Goal: Transaction & Acquisition: Purchase product/service

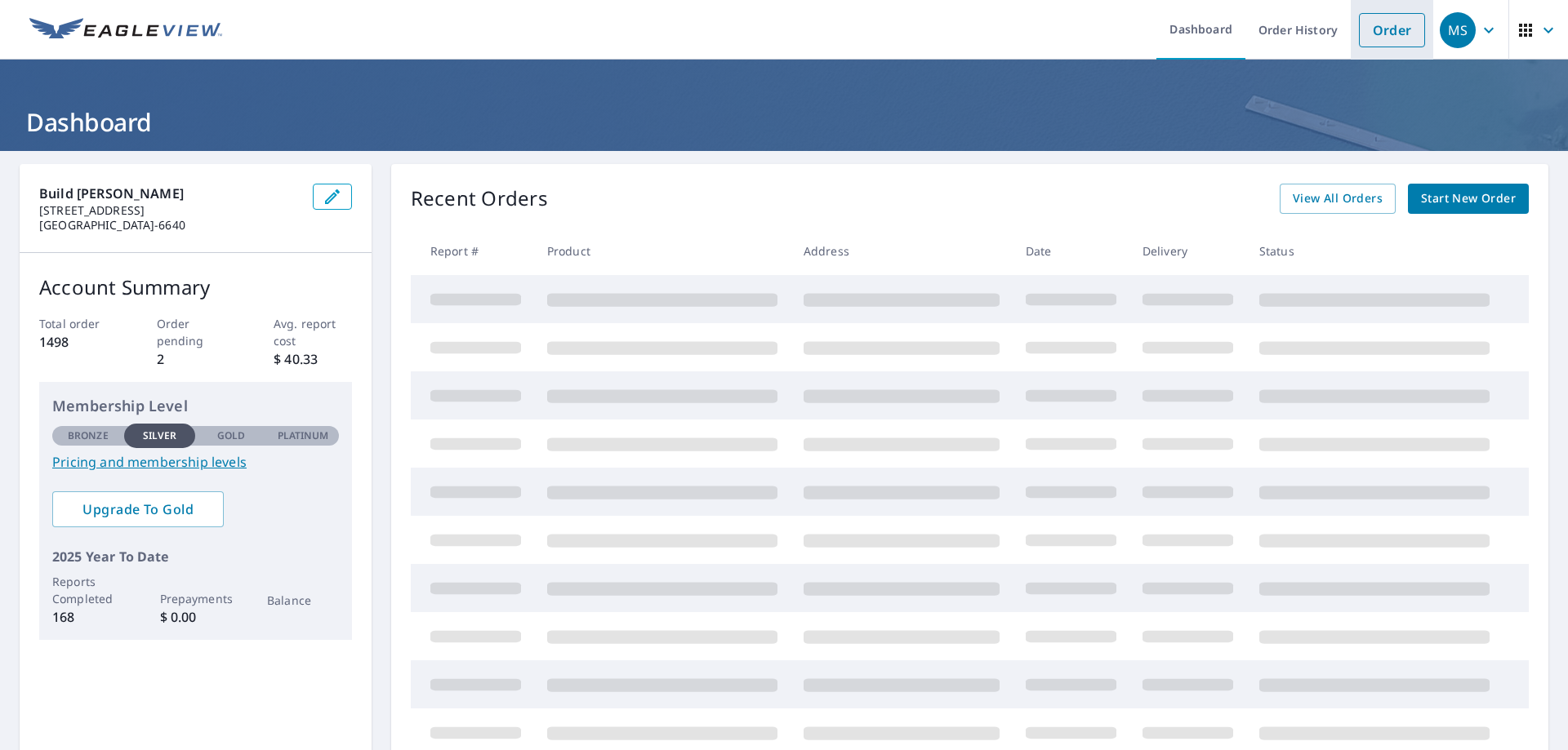
click at [1367, 35] on link "Order" at bounding box center [1391, 29] width 66 height 34
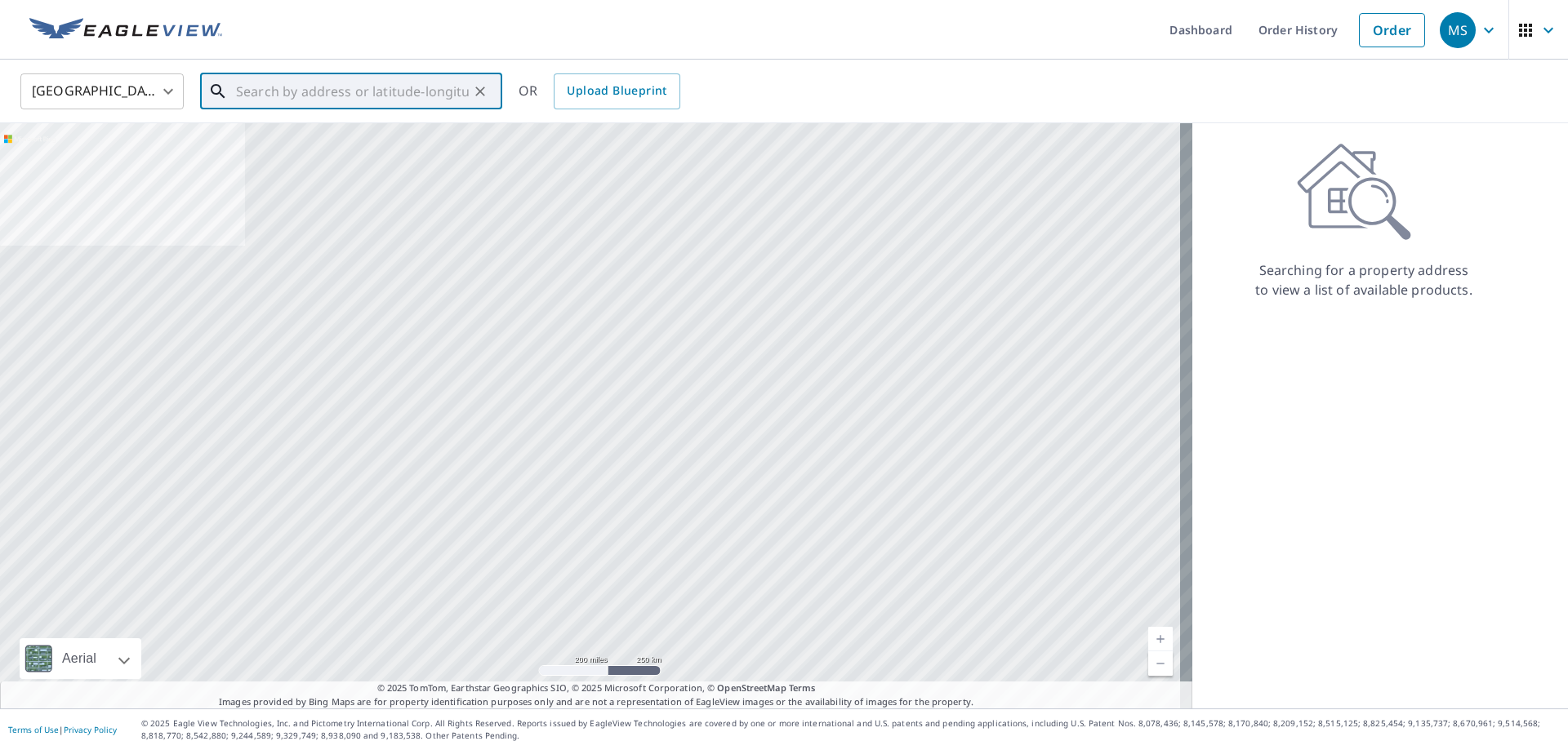
click at [440, 90] on input "text" at bounding box center [352, 91] width 232 height 46
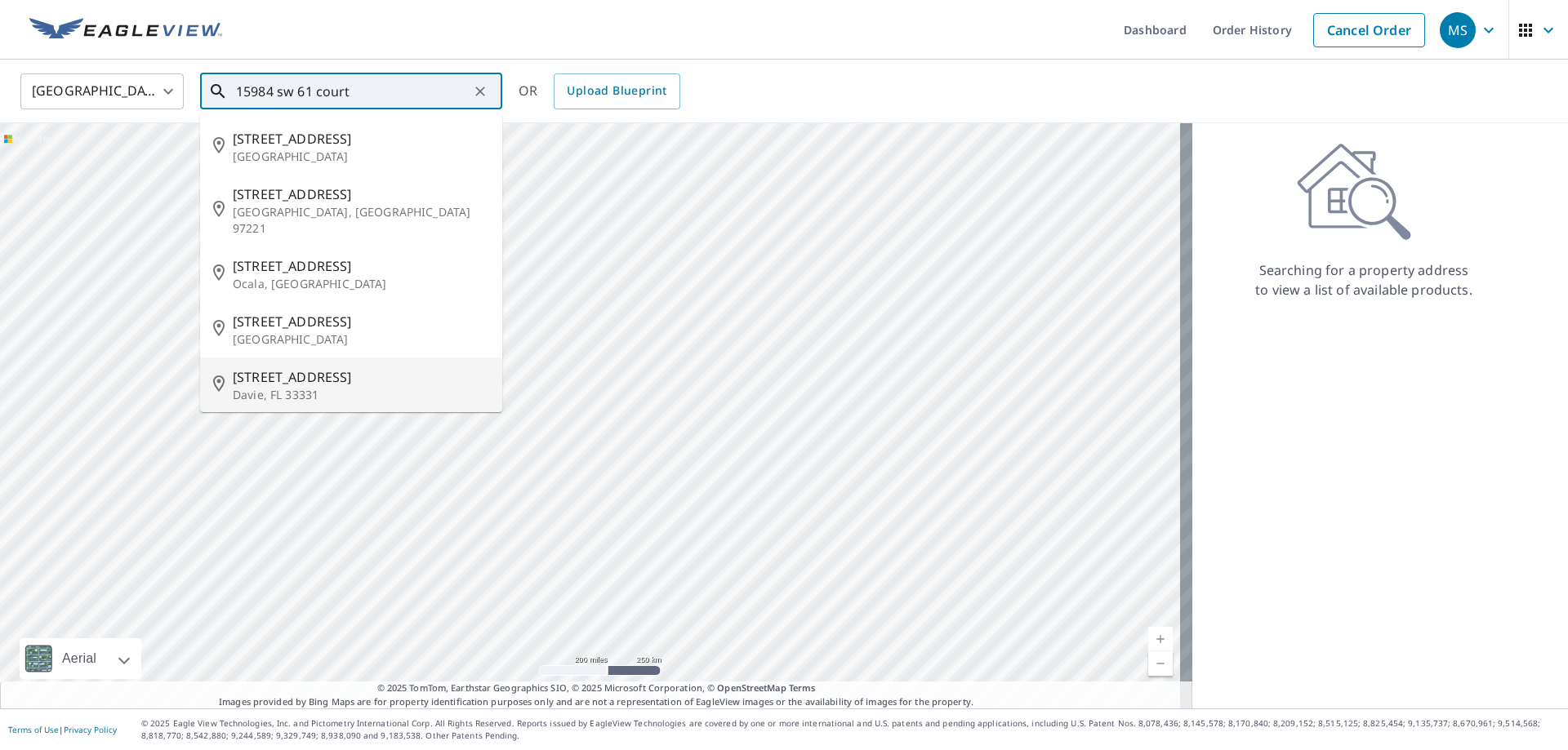
click at [350, 368] on span "[STREET_ADDRESS]" at bounding box center [360, 377] width 256 height 19
type input "[STREET_ADDRESS]"
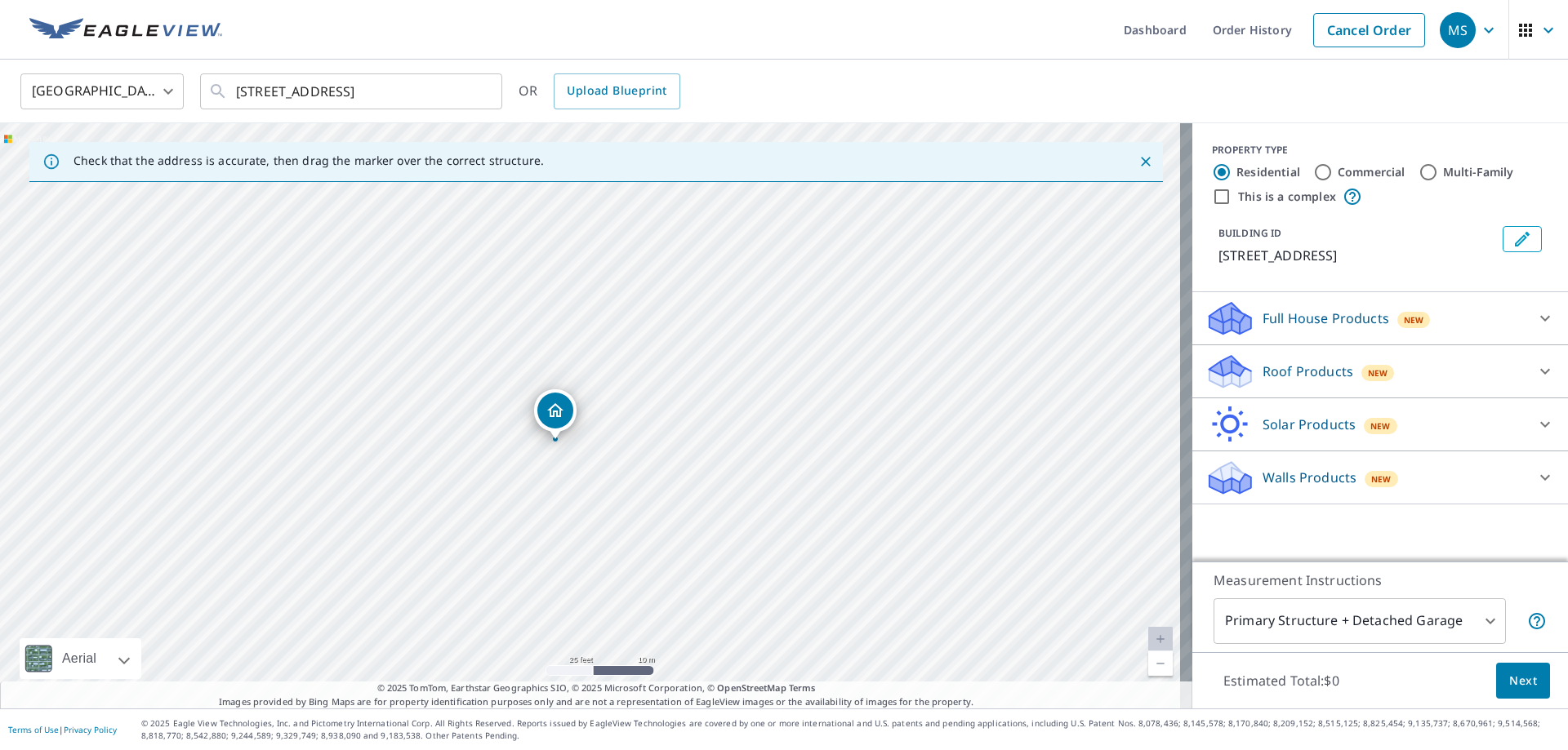
drag, startPoint x: 513, startPoint y: 409, endPoint x: 410, endPoint y: 423, distance: 103.9
click at [452, 444] on div "[STREET_ADDRESS]" at bounding box center [596, 416] width 1192 height 585
drag, startPoint x: 574, startPoint y: 467, endPoint x: 412, endPoint y: 584, distance: 199.8
click at [430, 545] on div "[STREET_ADDRESS]" at bounding box center [596, 416] width 1192 height 585
drag, startPoint x: 730, startPoint y: 314, endPoint x: 862, endPoint y: 367, distance: 142.2
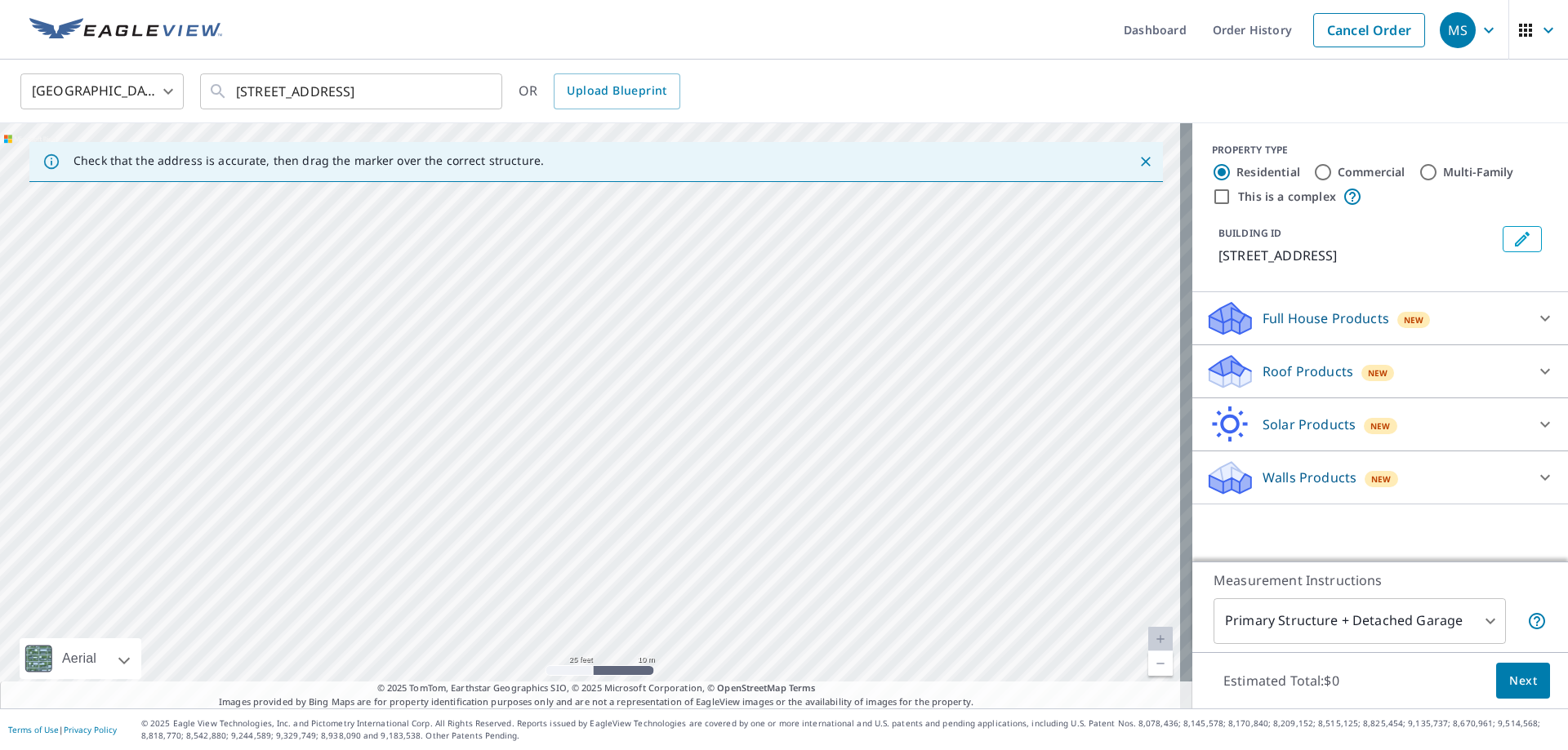
click at [845, 375] on div "[STREET_ADDRESS]" at bounding box center [596, 416] width 1192 height 585
drag, startPoint x: 641, startPoint y: 525, endPoint x: 736, endPoint y: 407, distance: 151.5
click at [734, 410] on div "[STREET_ADDRESS]" at bounding box center [596, 416] width 1192 height 585
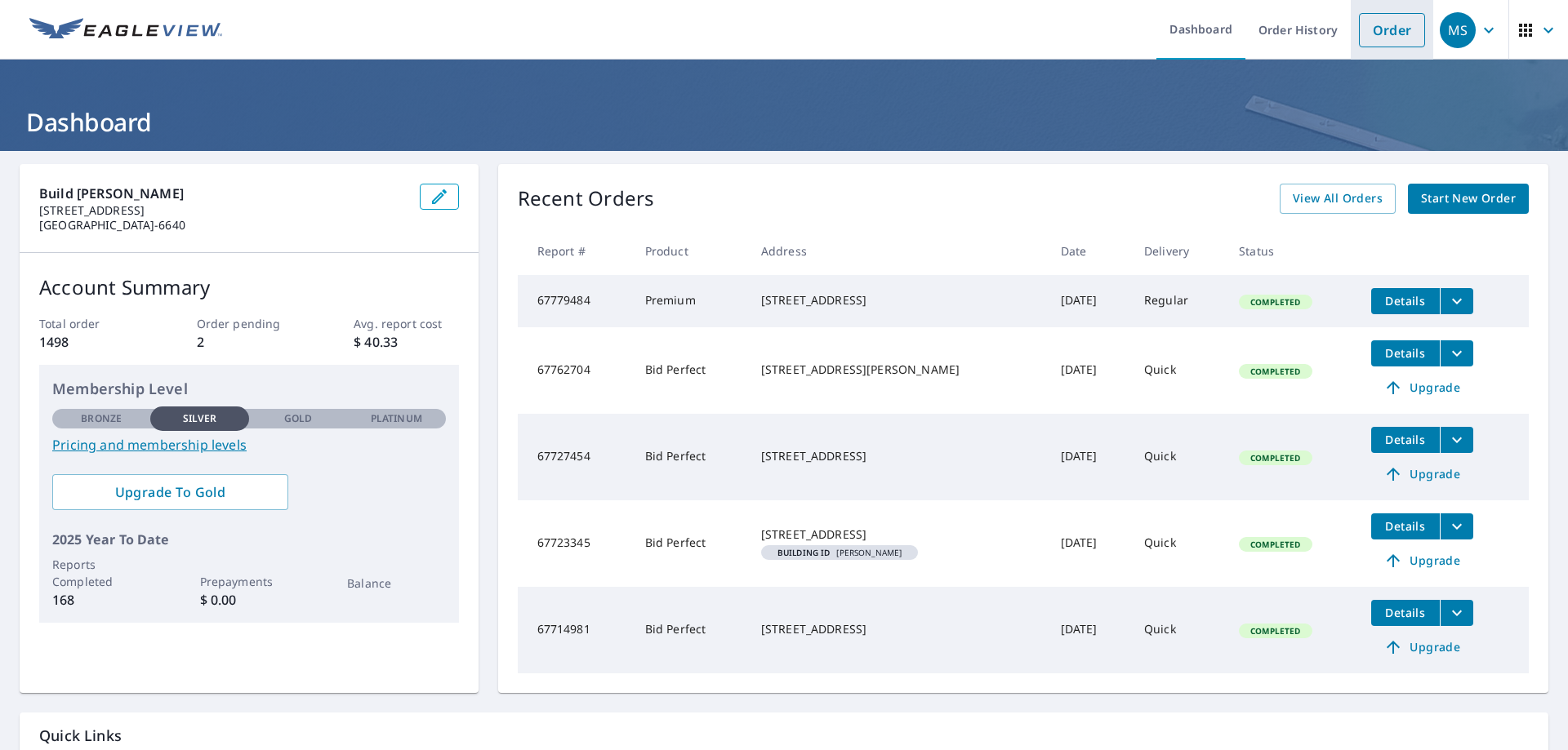
click at [1398, 27] on link "Order" at bounding box center [1391, 29] width 66 height 34
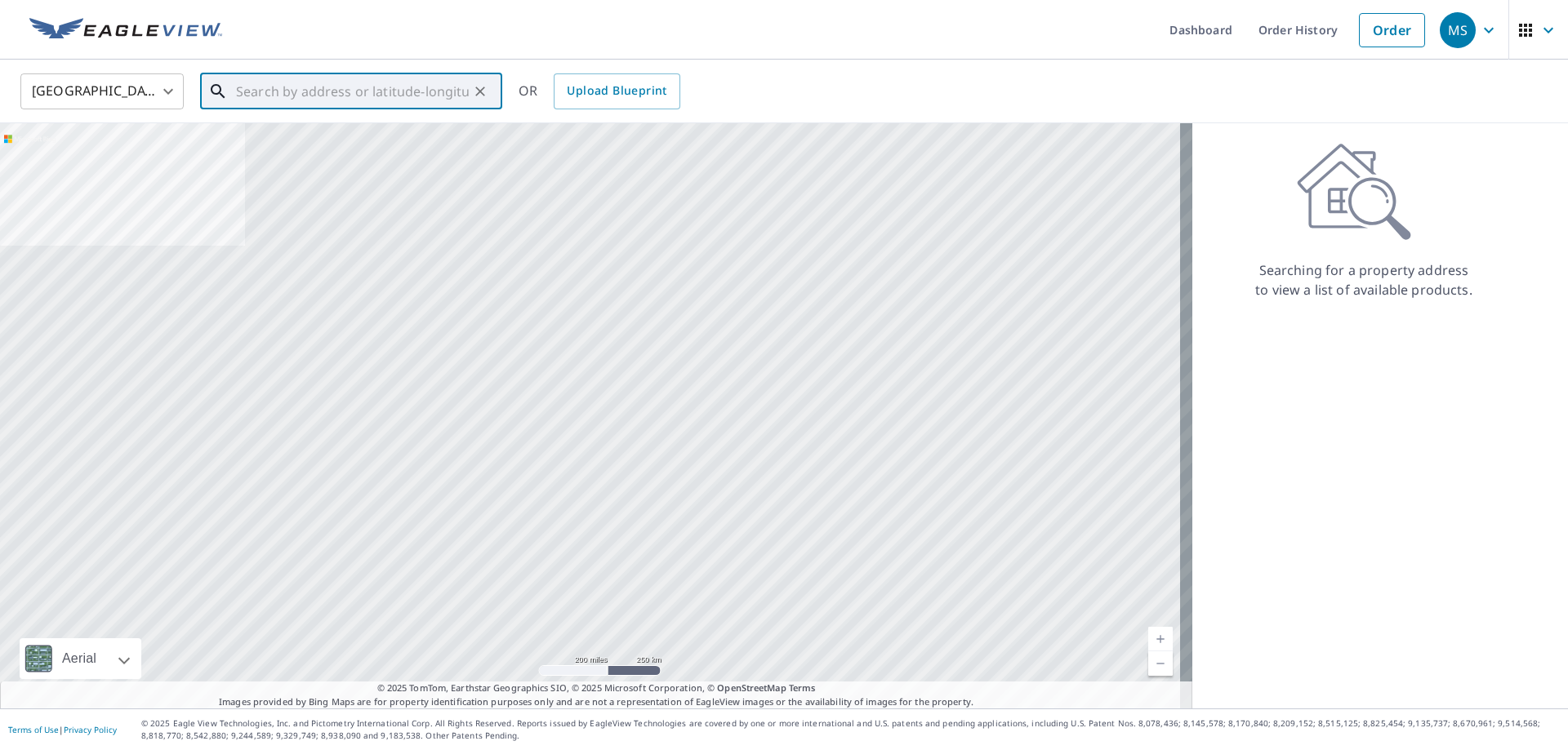
click at [386, 102] on input "text" at bounding box center [352, 91] width 232 height 46
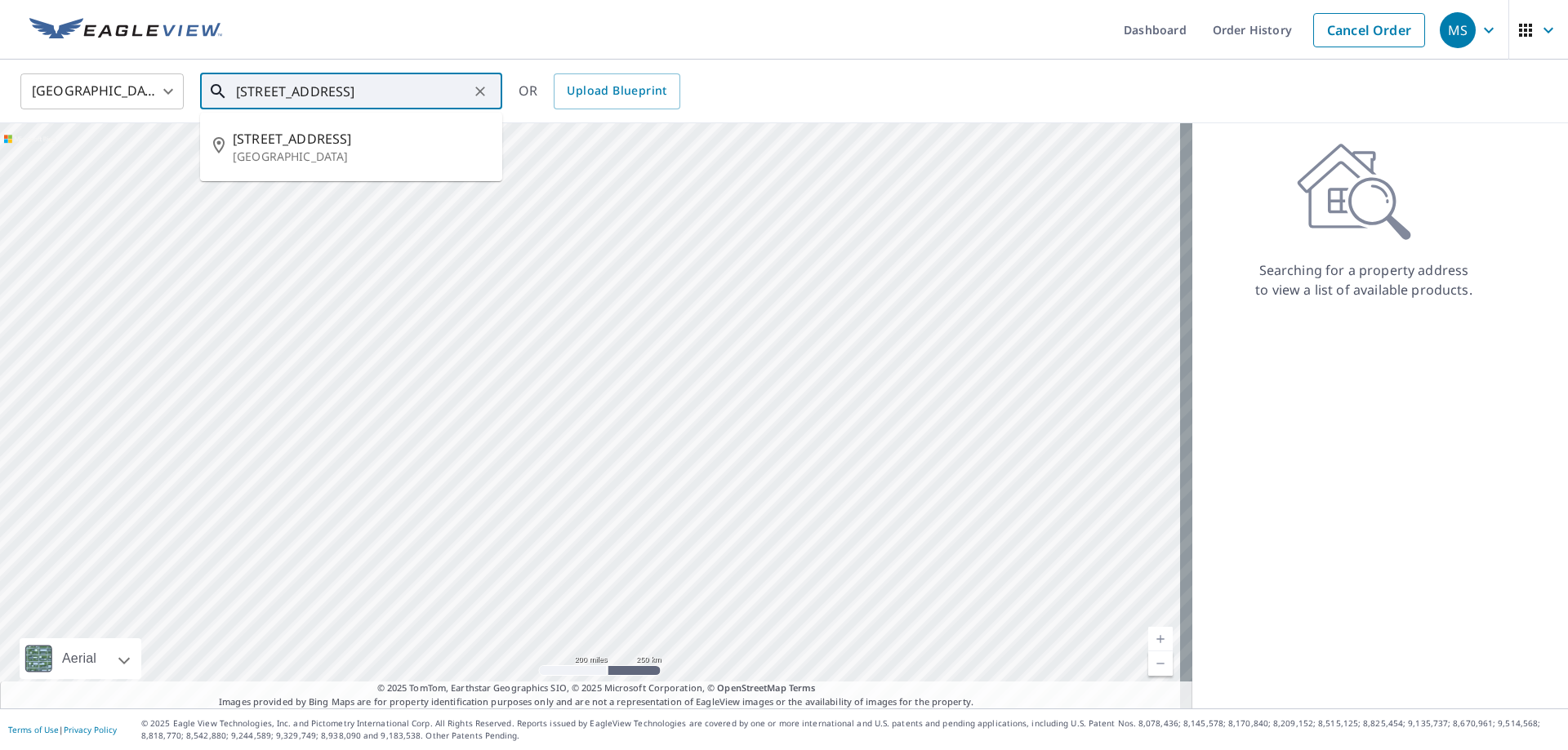
type input "15984 sw 61st court"
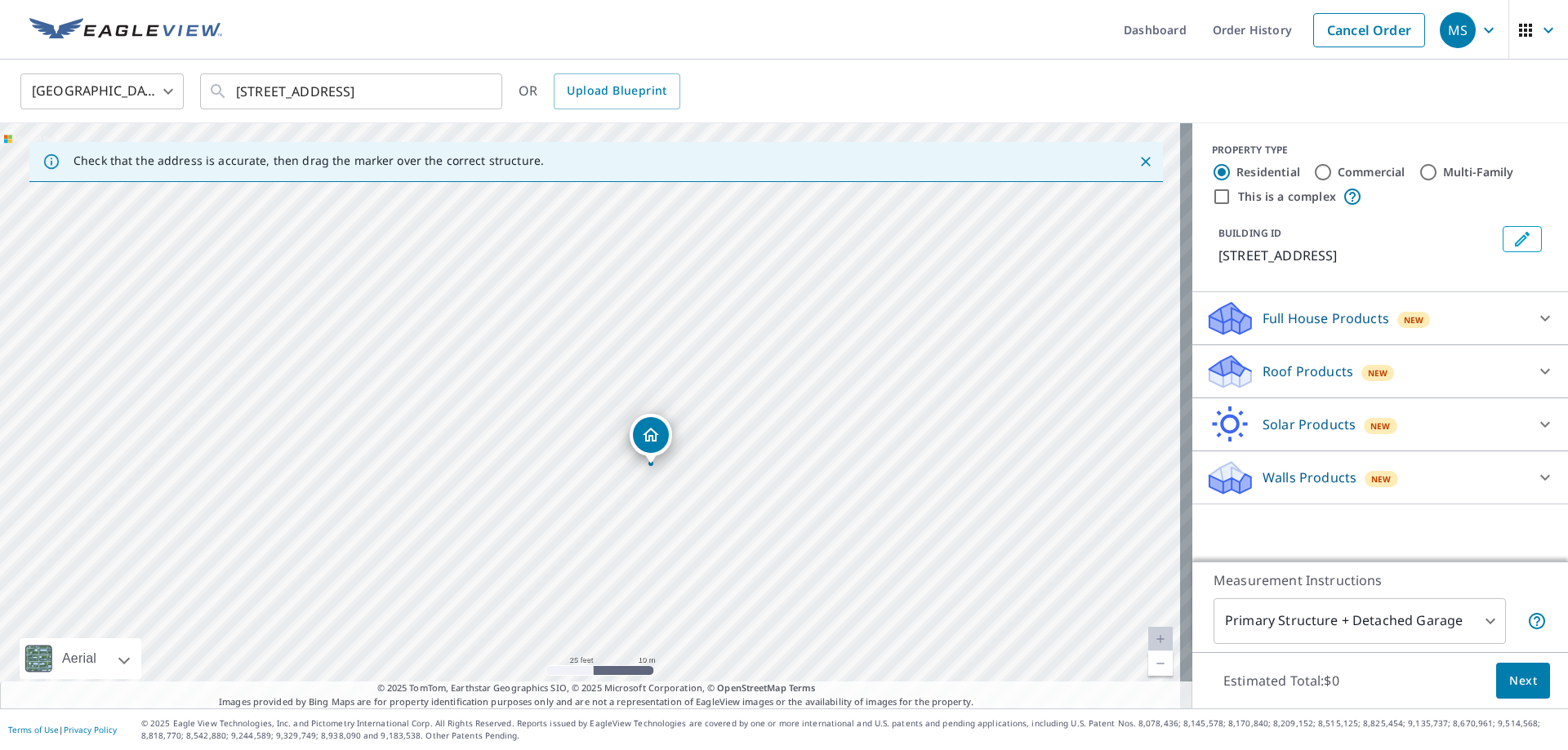
click at [1294, 328] on p "Full House Products" at bounding box center [1326, 317] width 126 height 19
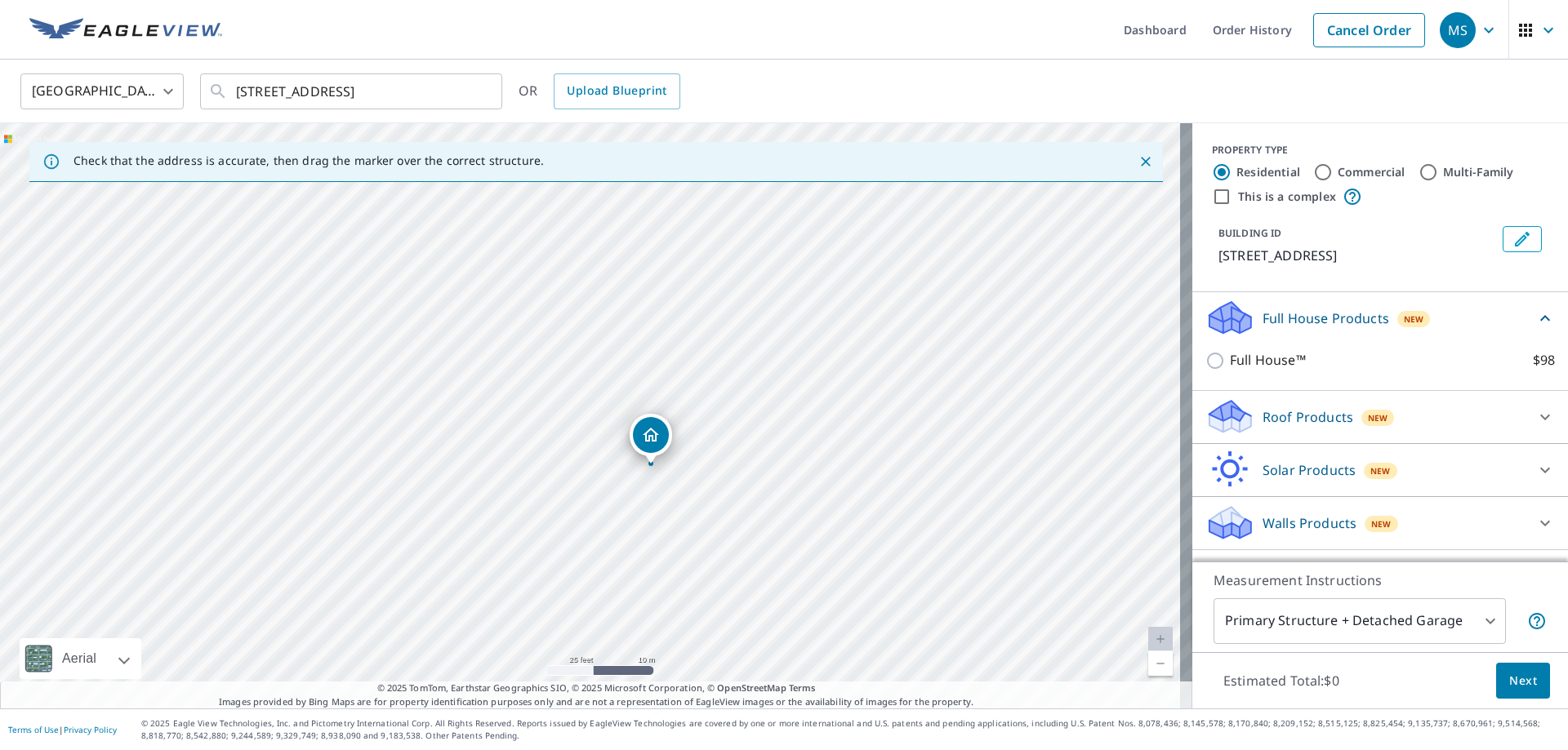
click at [1285, 427] on p "Roof Products" at bounding box center [1307, 416] width 91 height 19
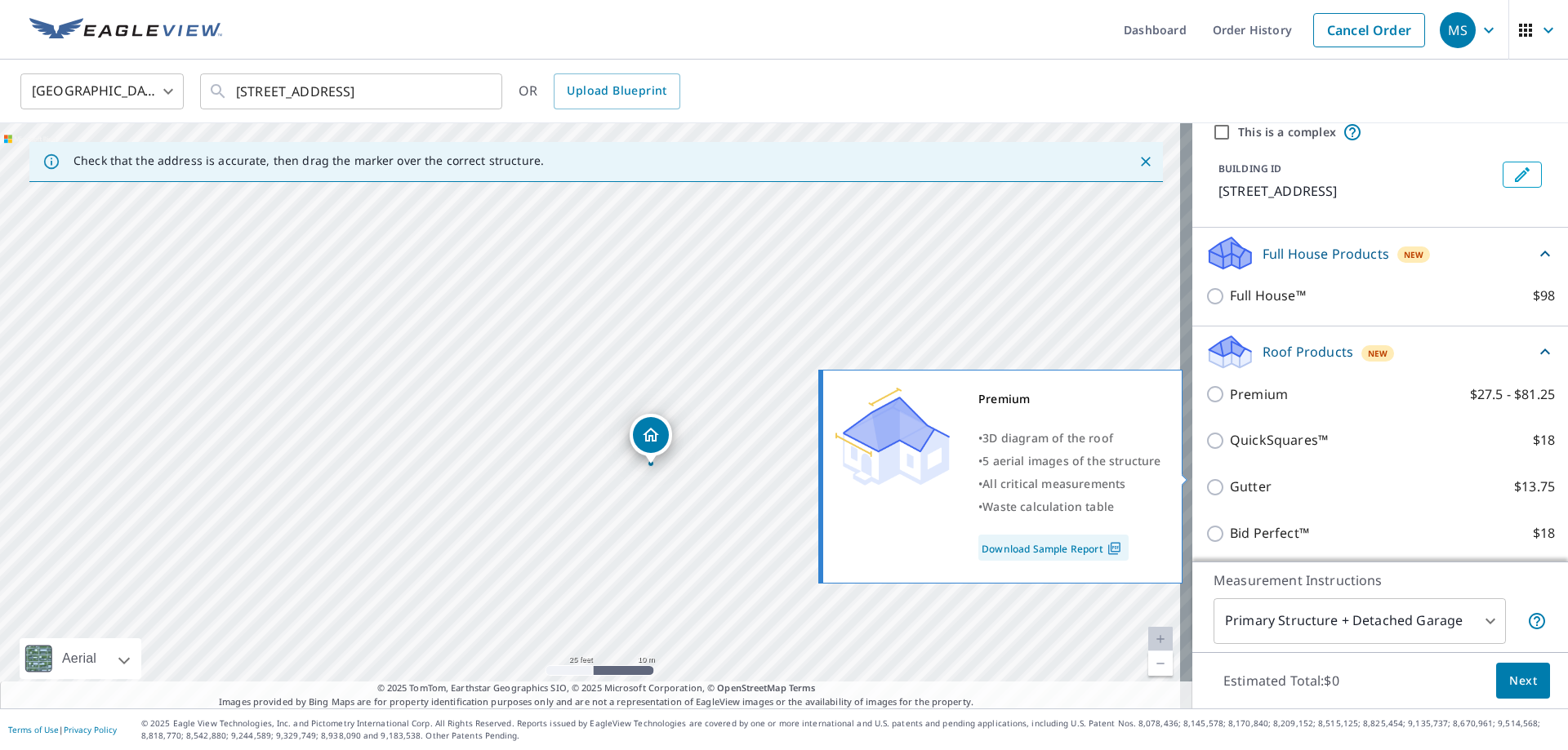
scroll to position [193, 0]
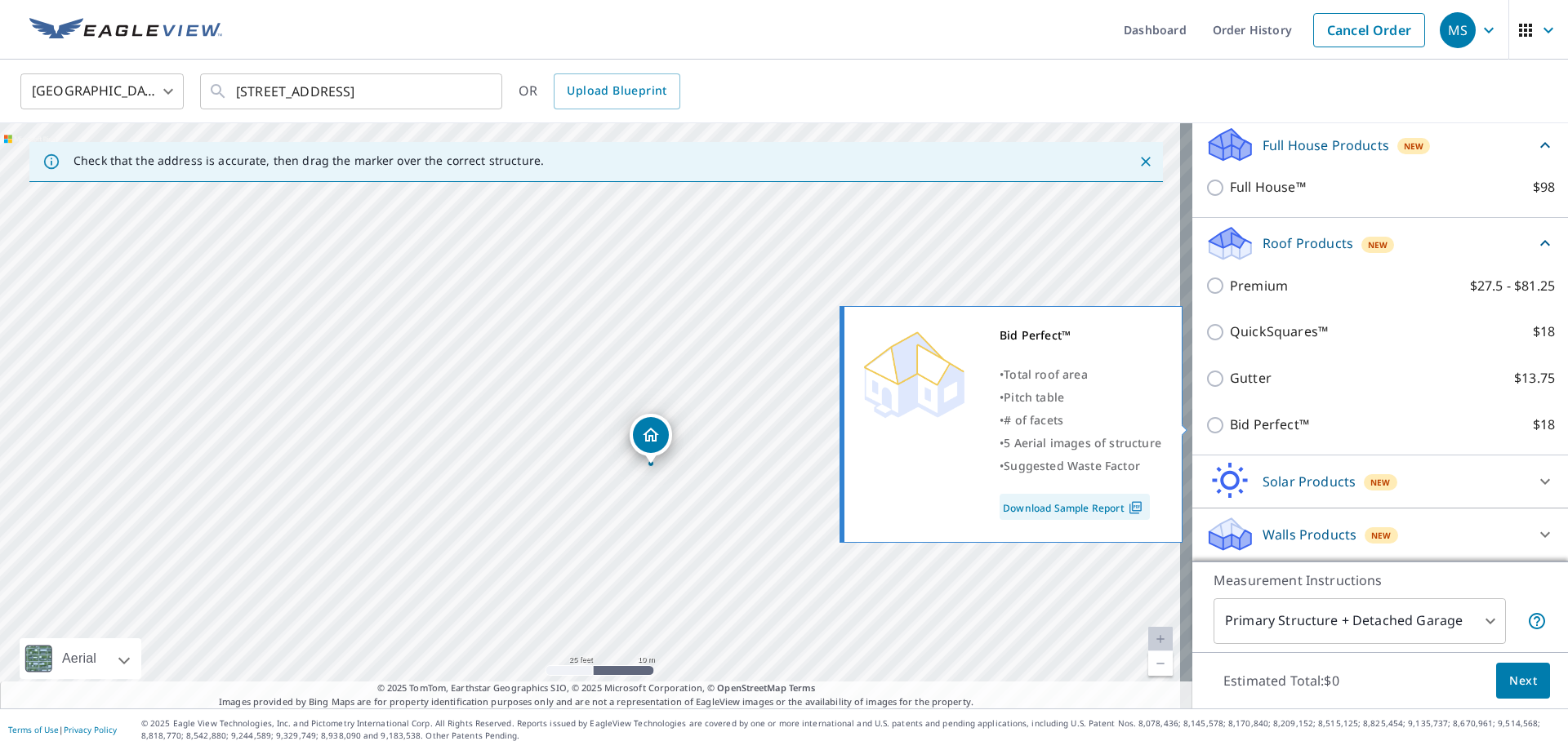
click at [1257, 423] on p "Bid Perfect™" at bounding box center [1269, 424] width 80 height 20
click at [1230, 423] on input "Bid Perfect™ $18" at bounding box center [1217, 424] width 25 height 19
checkbox input "true"
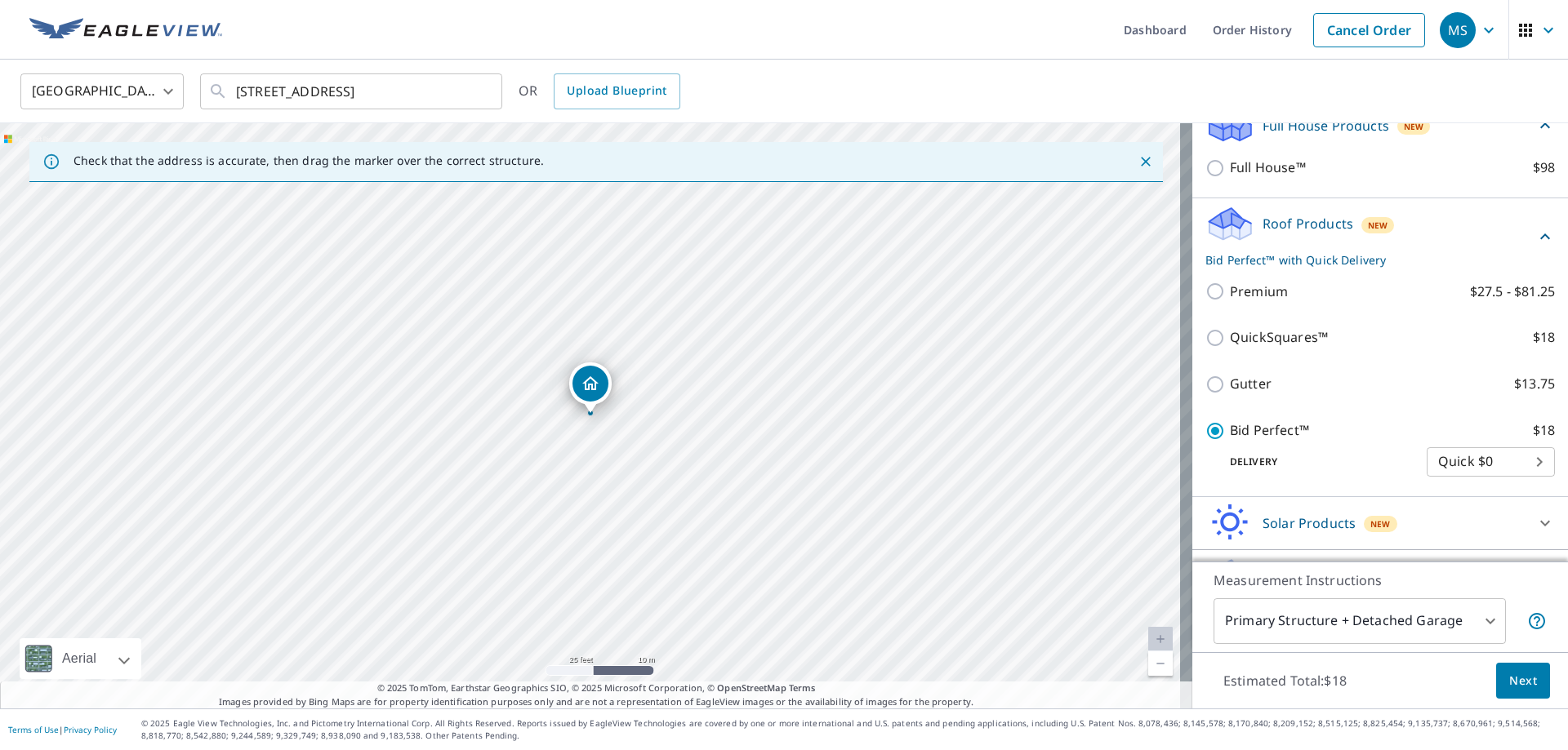
click at [1498, 673] on button "Next" at bounding box center [1522, 681] width 54 height 37
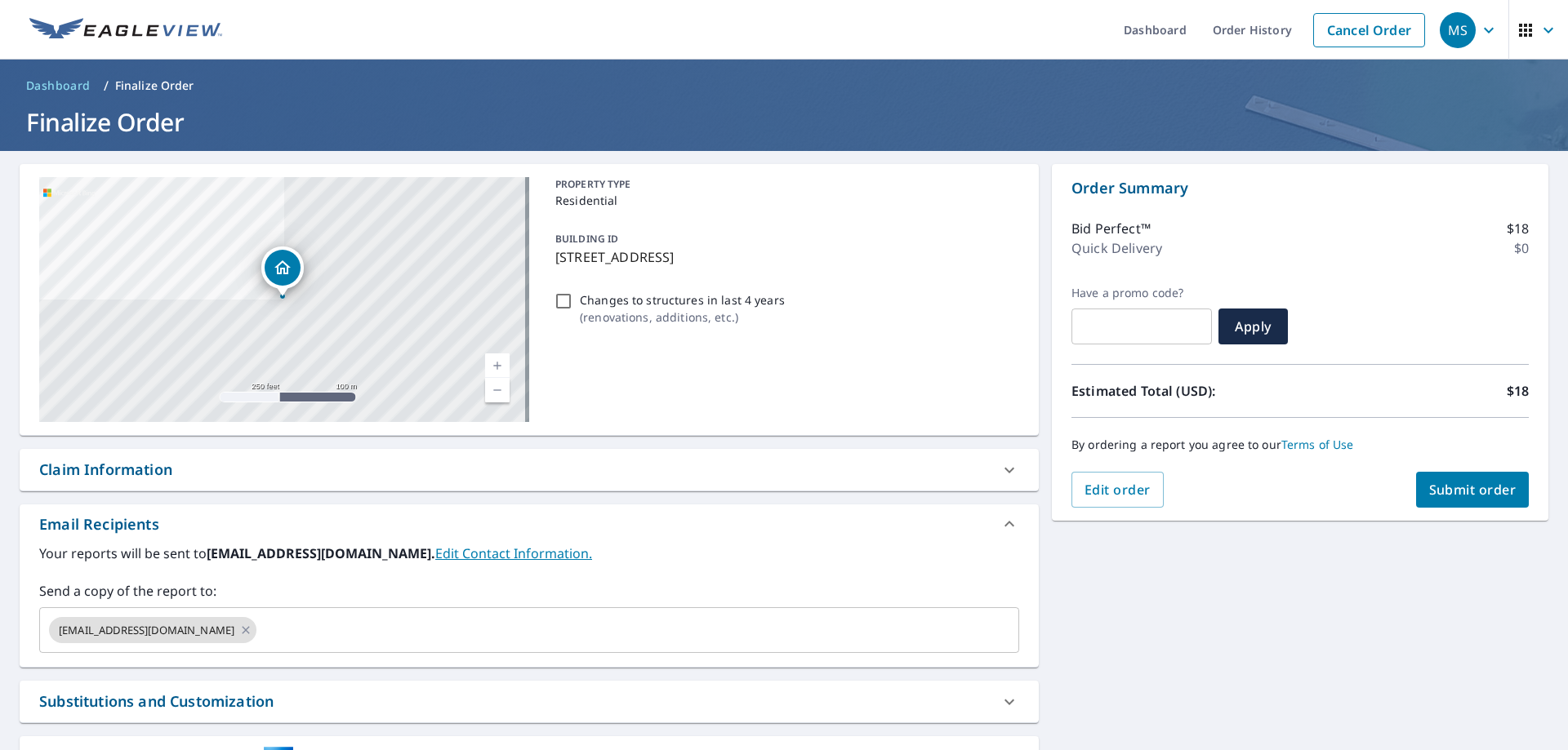
click at [1458, 481] on span "Submit order" at bounding box center [1472, 490] width 87 height 18
checkbox input "true"
